Goal: Task Accomplishment & Management: Use online tool/utility

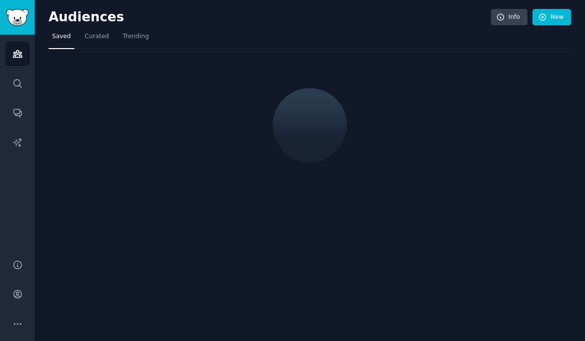
click at [499, 236] on div "Audiences Info New Saved Curated Trending" at bounding box center [310, 170] width 550 height 341
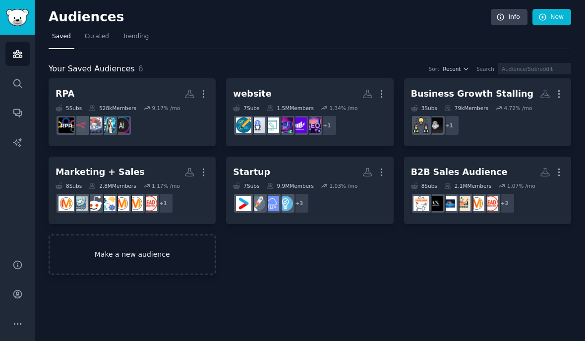
click at [143, 260] on link "Make a new audience" at bounding box center [132, 254] width 167 height 40
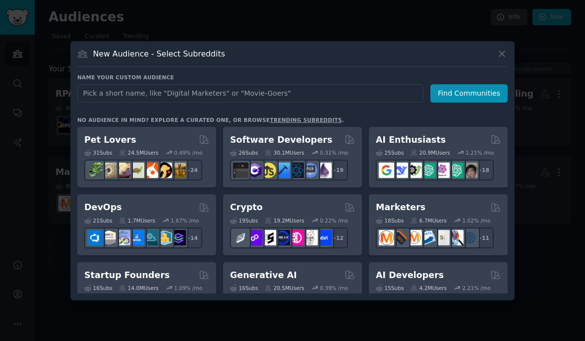
click at [264, 103] on input "text" at bounding box center [250, 93] width 346 height 18
type input "insurance"
type input "life insurance"
click at [470, 103] on button "Find Communities" at bounding box center [468, 93] width 77 height 18
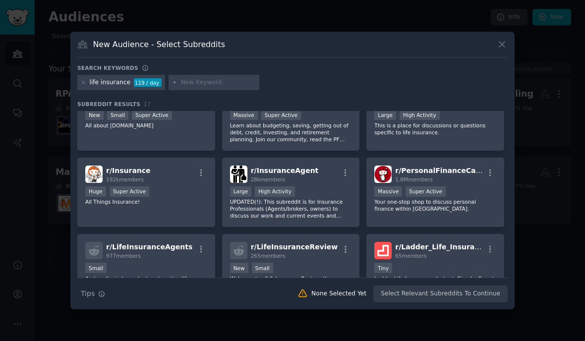
scroll to position [35, 0]
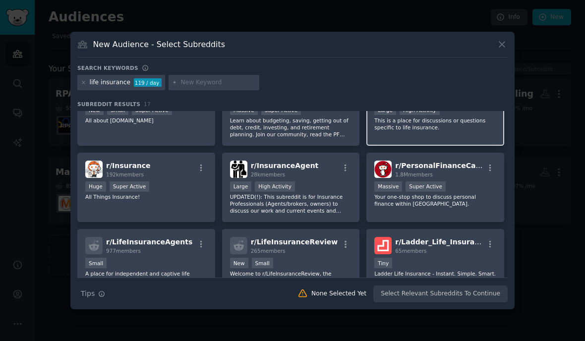
click at [458, 146] on div "r/ LifeInsurance 22k members Large High Activity This is a place for discussion…" at bounding box center [435, 111] width 138 height 70
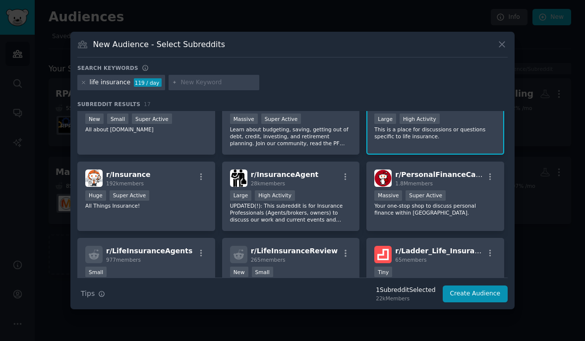
scroll to position [27, 0]
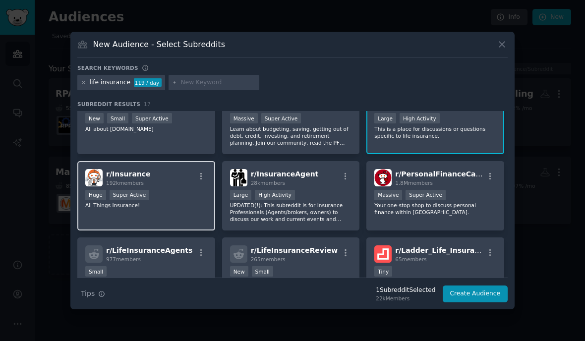
click at [159, 209] on p "All Things Insurance!" at bounding box center [146, 205] width 122 height 7
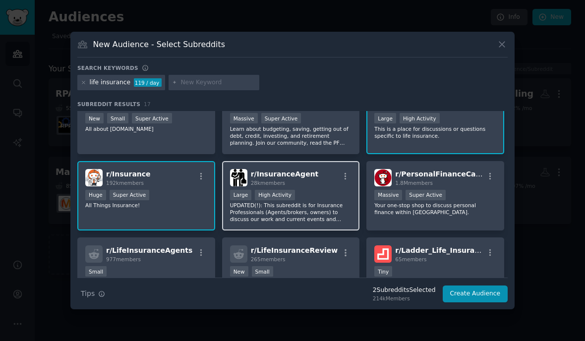
click at [330, 202] on div "Large High Activity" at bounding box center [291, 196] width 122 height 12
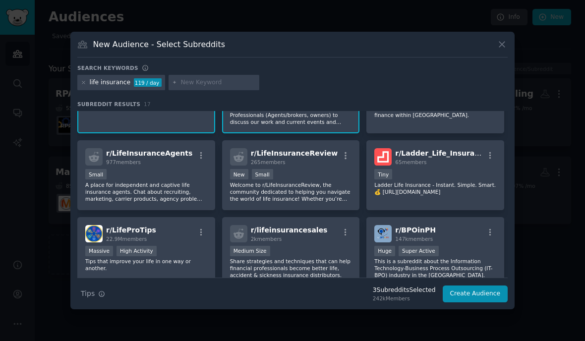
scroll to position [125, 0]
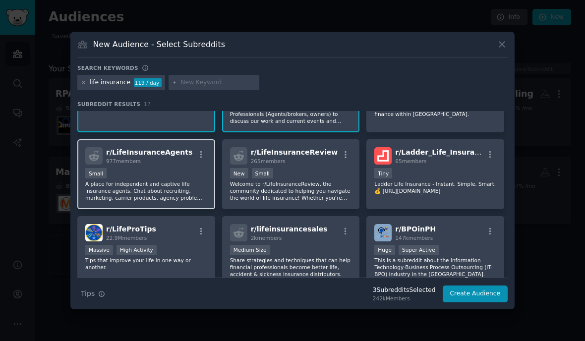
click at [120, 180] on div "Small" at bounding box center [146, 174] width 122 height 12
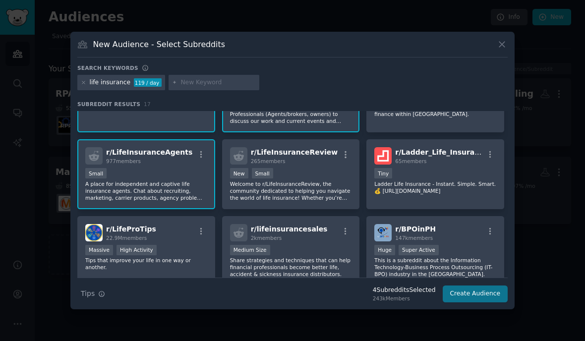
click at [489, 302] on button "Create Audience" at bounding box center [475, 294] width 65 height 17
